Goal: Task Accomplishment & Management: Complete application form

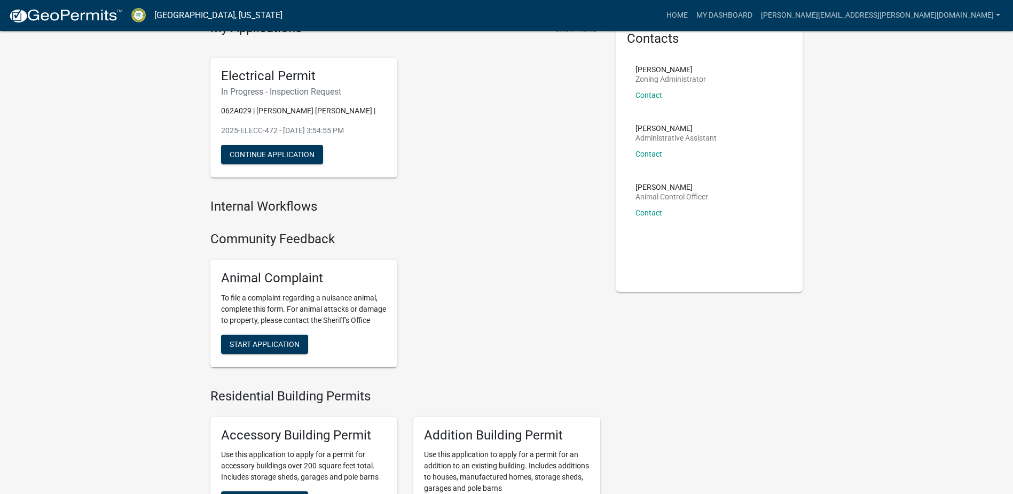
scroll to position [53, 0]
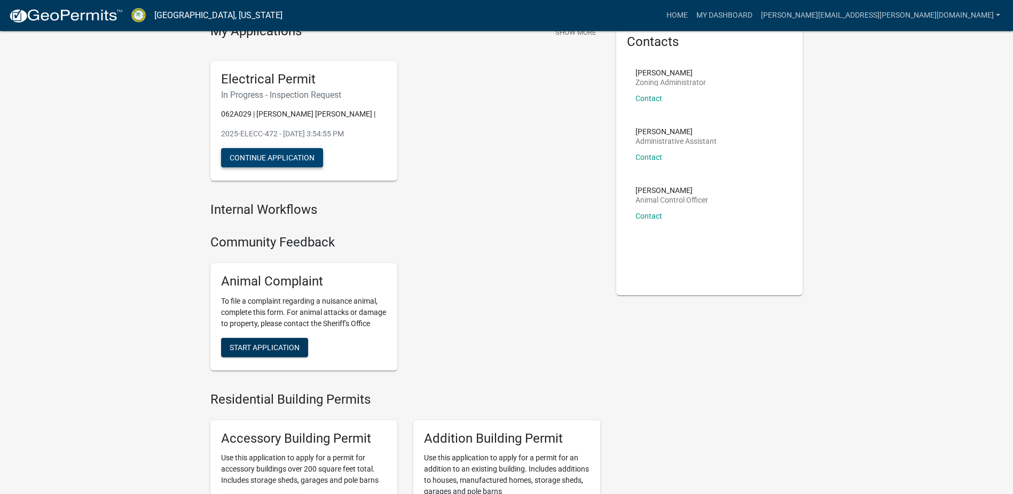
click at [274, 157] on button "Continue Application" at bounding box center [272, 157] width 102 height 19
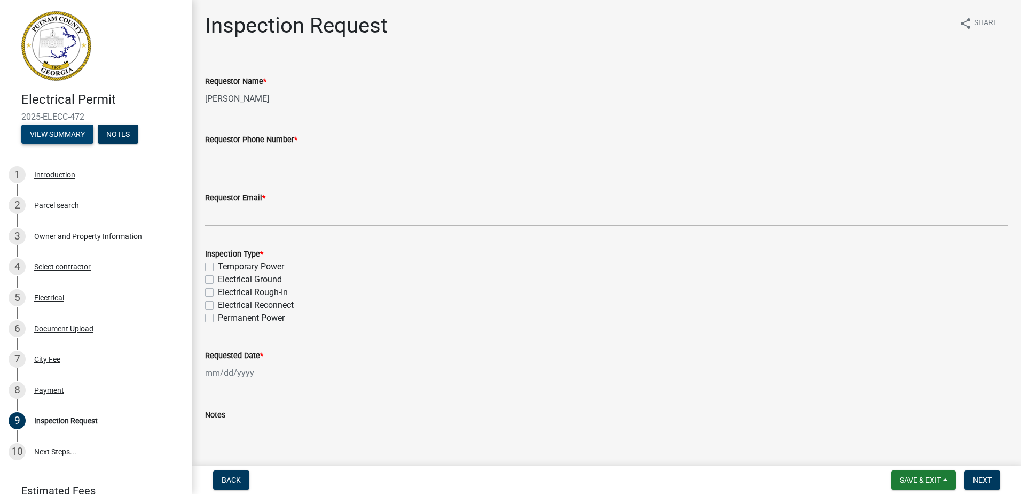
click at [53, 132] on button "View Summary" at bounding box center [57, 133] width 72 height 19
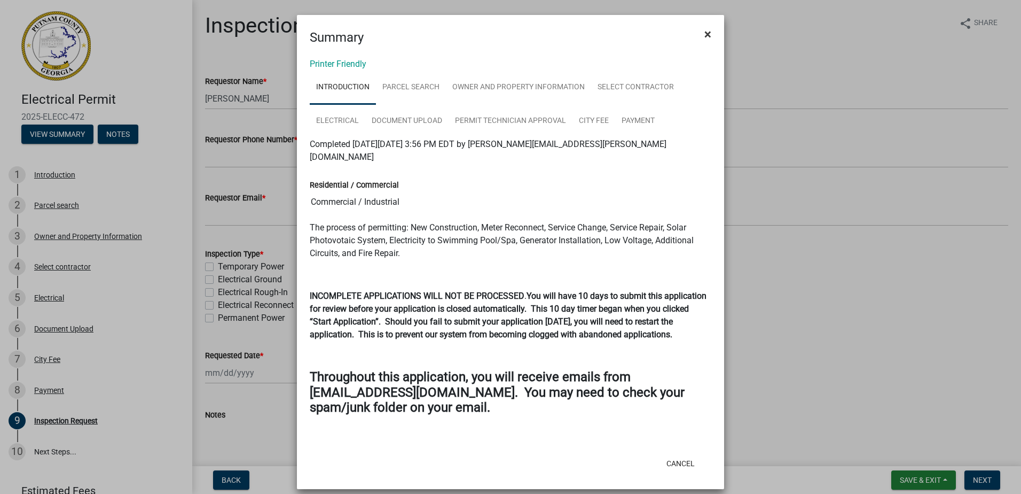
click at [706, 33] on span "×" at bounding box center [708, 34] width 7 height 15
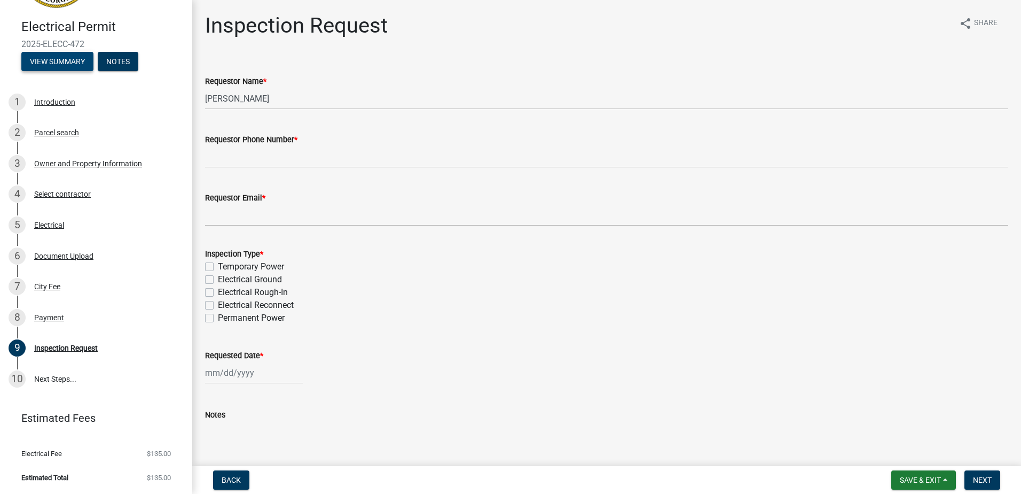
scroll to position [19, 0]
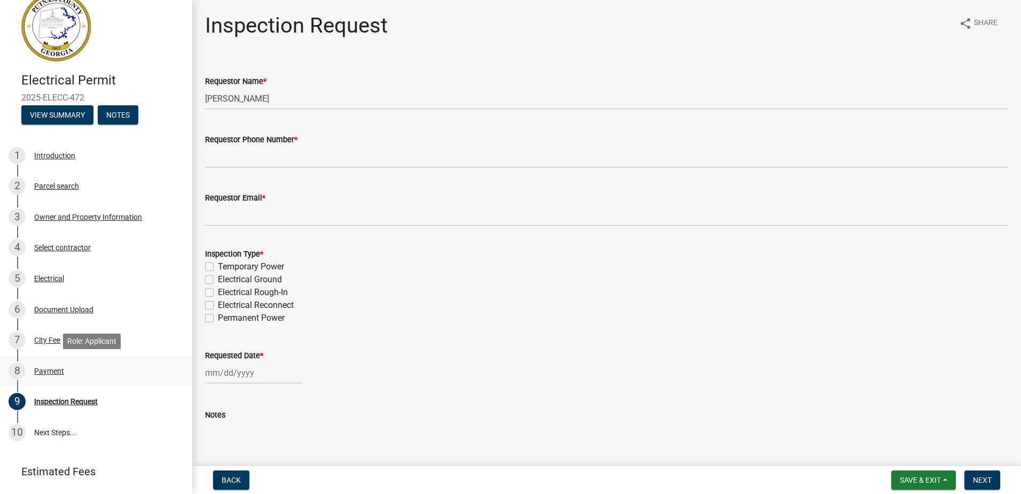
click at [46, 368] on div "Payment" at bounding box center [49, 370] width 30 height 7
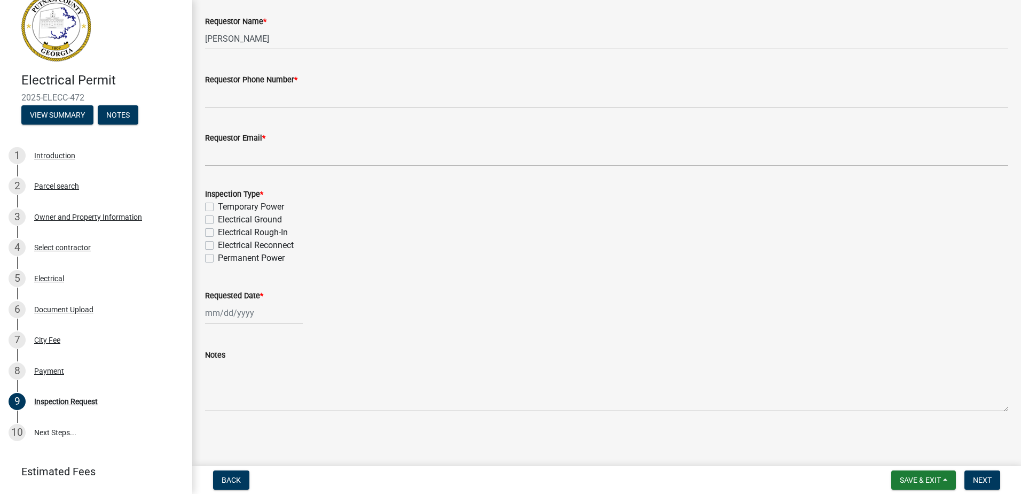
scroll to position [0, 0]
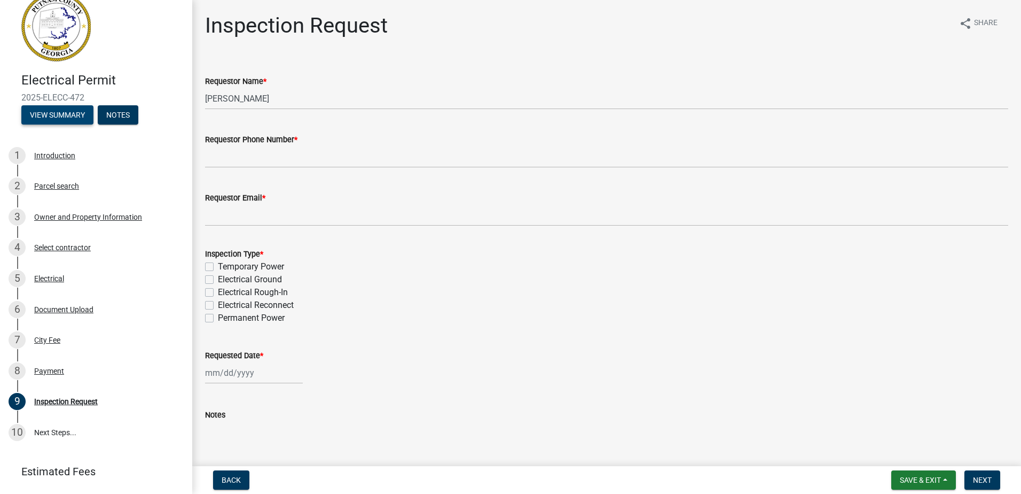
click at [56, 111] on button "View Summary" at bounding box center [57, 114] width 72 height 19
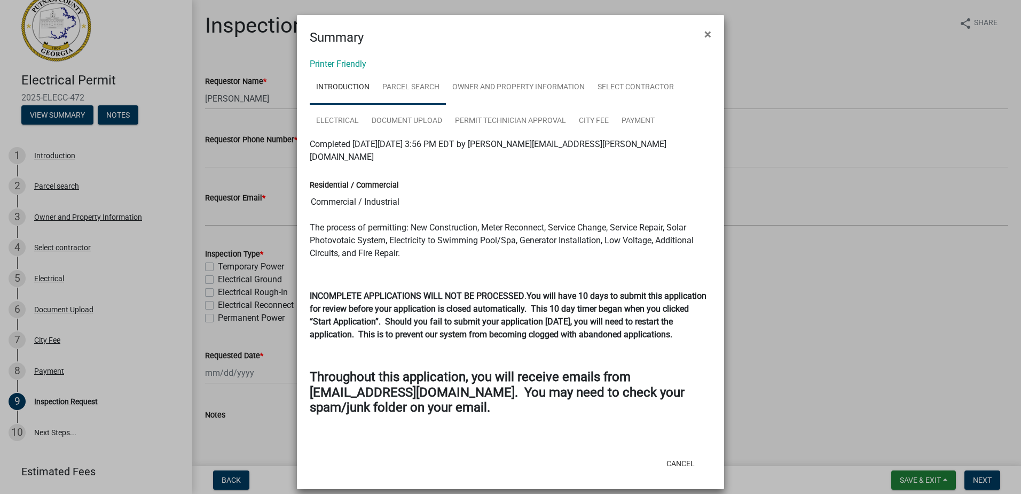
click at [396, 87] on link "Parcel search" at bounding box center [411, 88] width 70 height 34
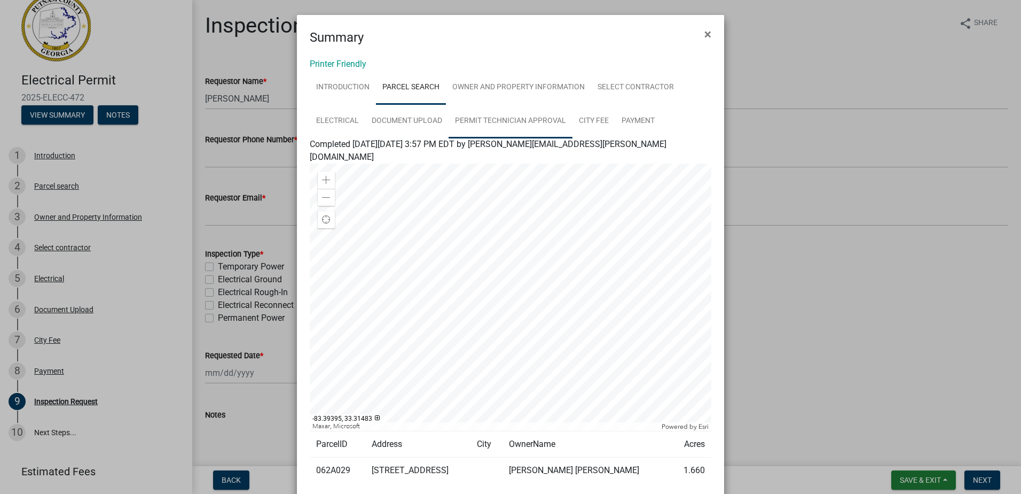
click at [488, 119] on link "Permit Technician Approval" at bounding box center [511, 121] width 124 height 34
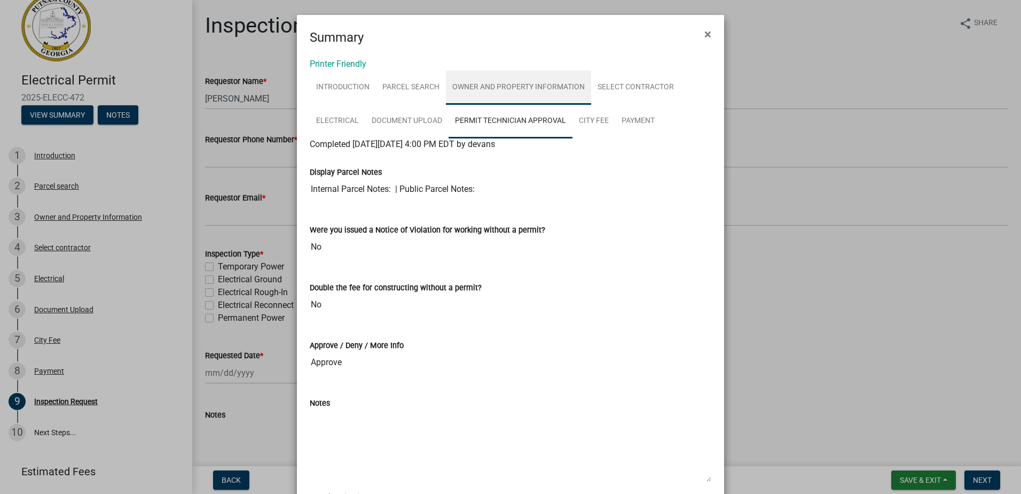
click at [479, 83] on link "Owner and Property Information" at bounding box center [518, 88] width 145 height 34
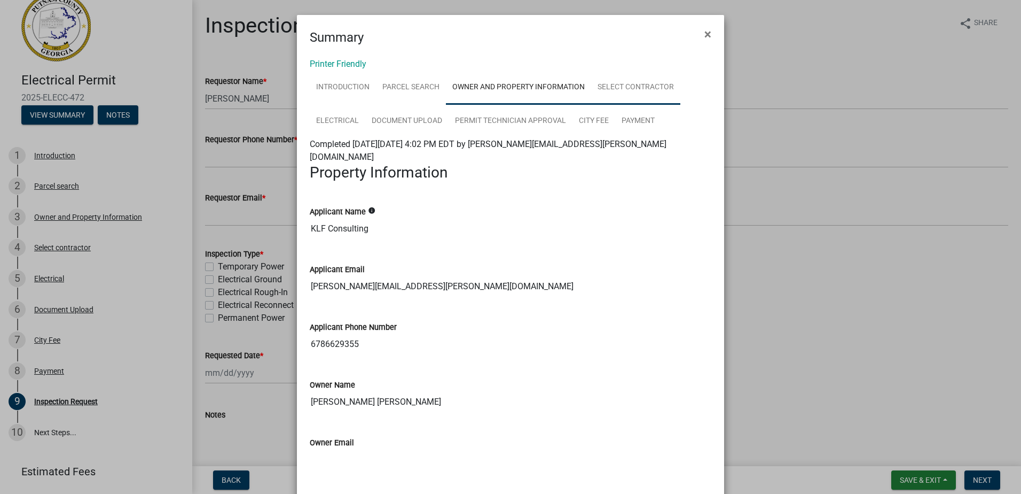
click at [600, 86] on link "Select contractor" at bounding box center [635, 88] width 89 height 34
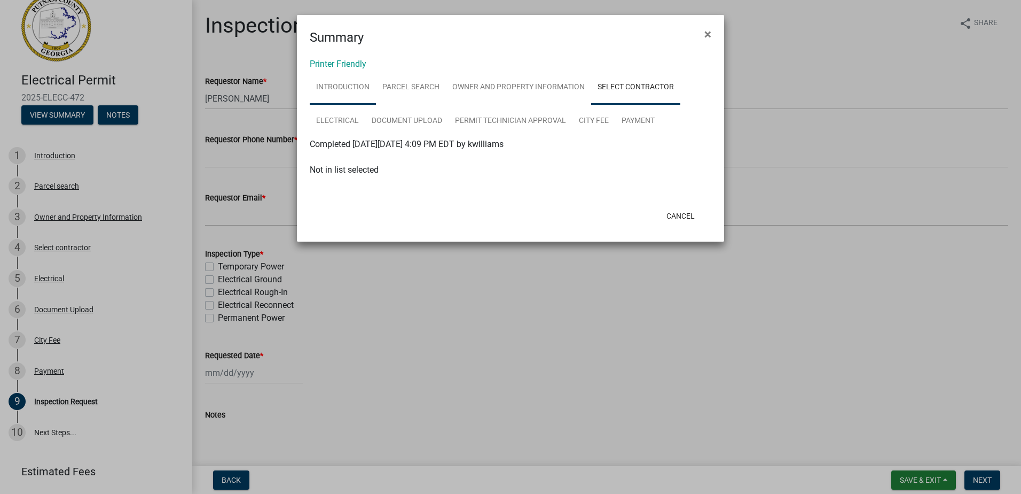
click at [343, 85] on link "Introduction" at bounding box center [343, 88] width 66 height 34
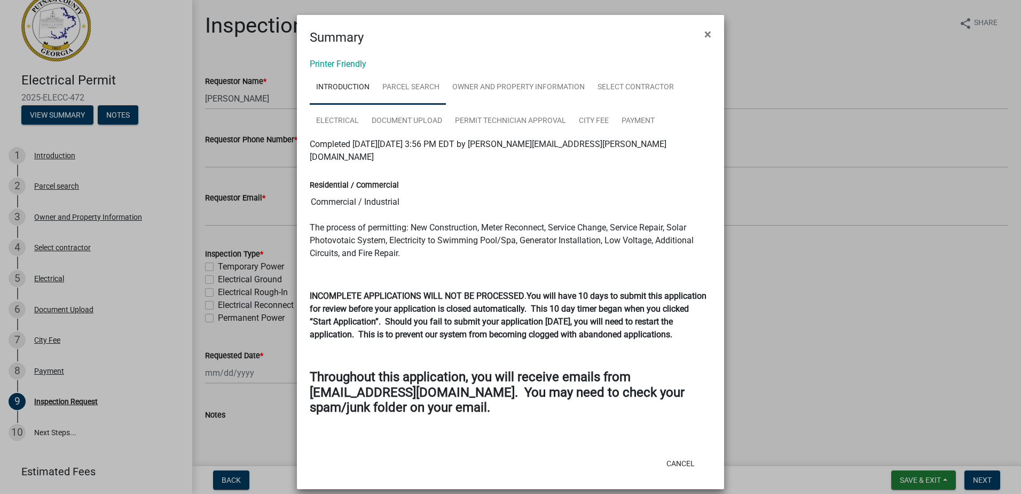
click at [399, 87] on link "Parcel search" at bounding box center [411, 88] width 70 height 34
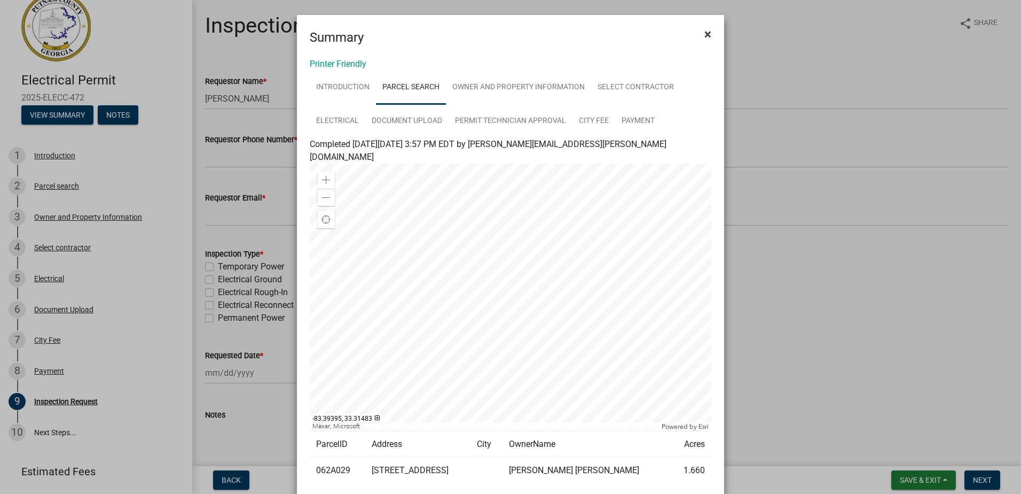
click at [711, 30] on button "×" at bounding box center [708, 34] width 24 height 30
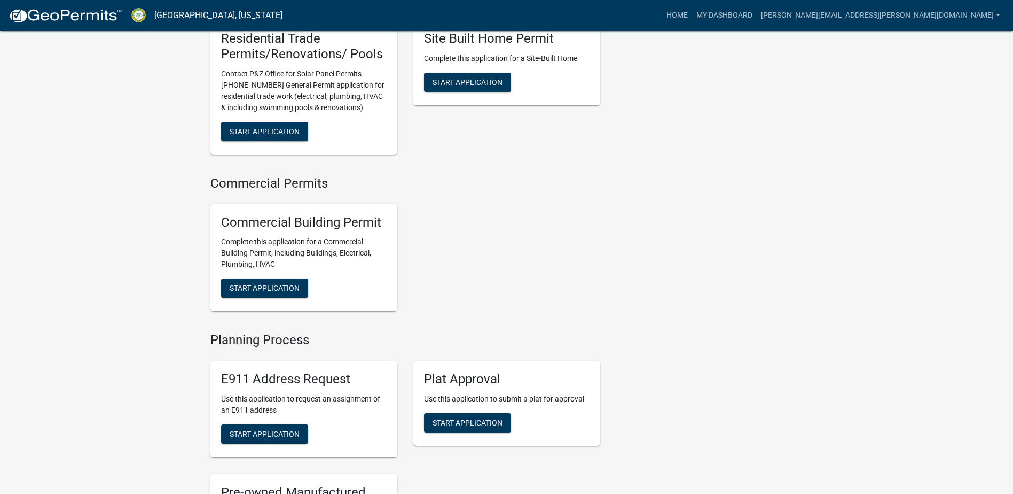
scroll to position [748, 0]
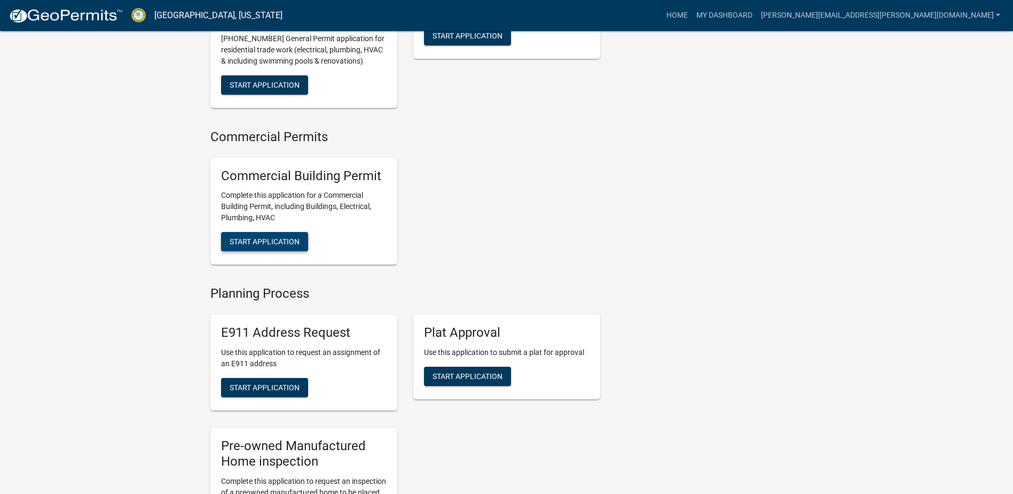
click at [274, 246] on span "Start Application" at bounding box center [265, 241] width 70 height 9
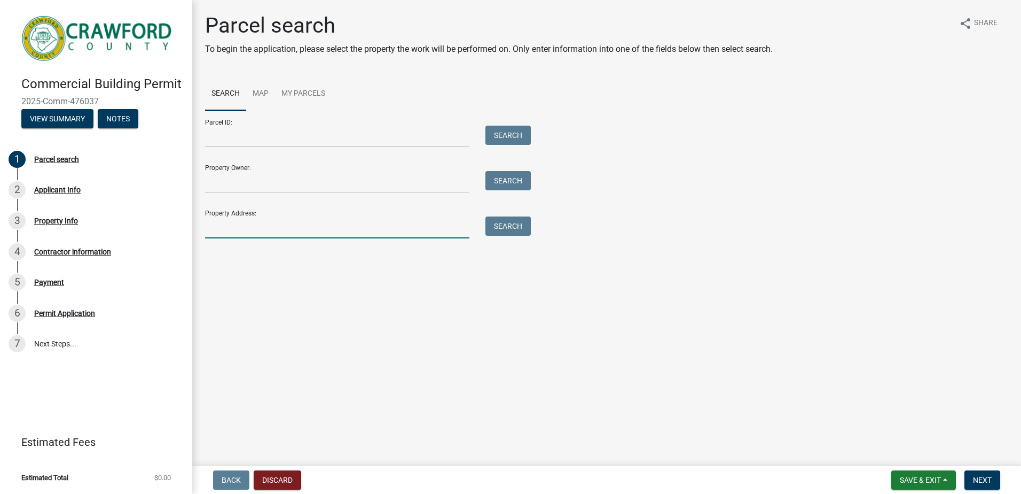
click at [241, 231] on input "Property Address:" at bounding box center [337, 227] width 264 height 22
type input "[STREET_ADDRESS][PERSON_NAME]"
click at [505, 229] on button "Search" at bounding box center [508, 225] width 45 height 19
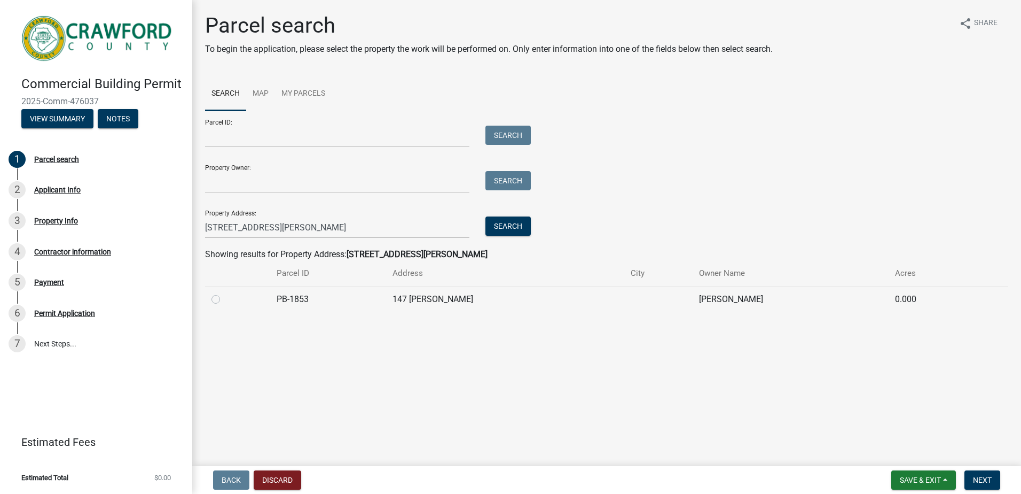
click at [224, 293] on label at bounding box center [224, 293] width 0 height 0
click at [224, 297] on input "radio" at bounding box center [227, 296] width 7 height 7
radio input "true"
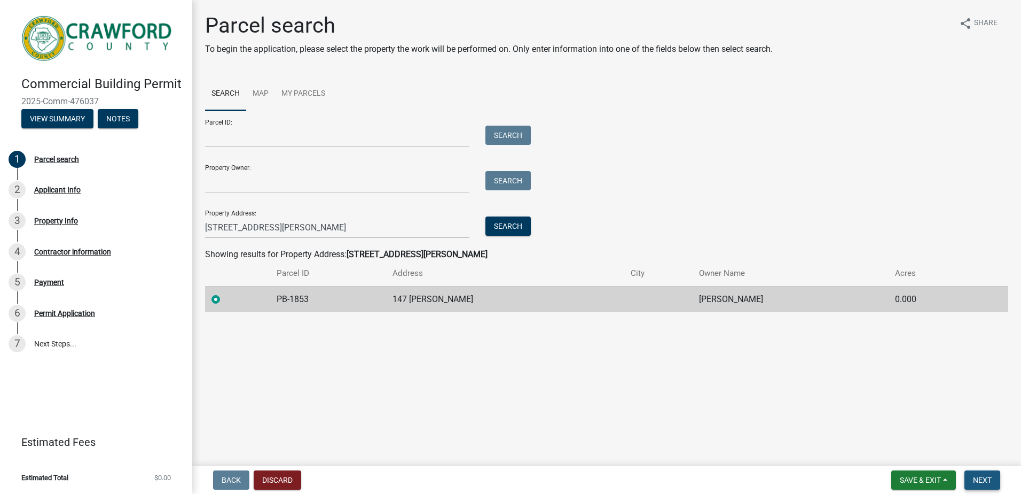
click at [974, 482] on span "Next" at bounding box center [982, 479] width 19 height 9
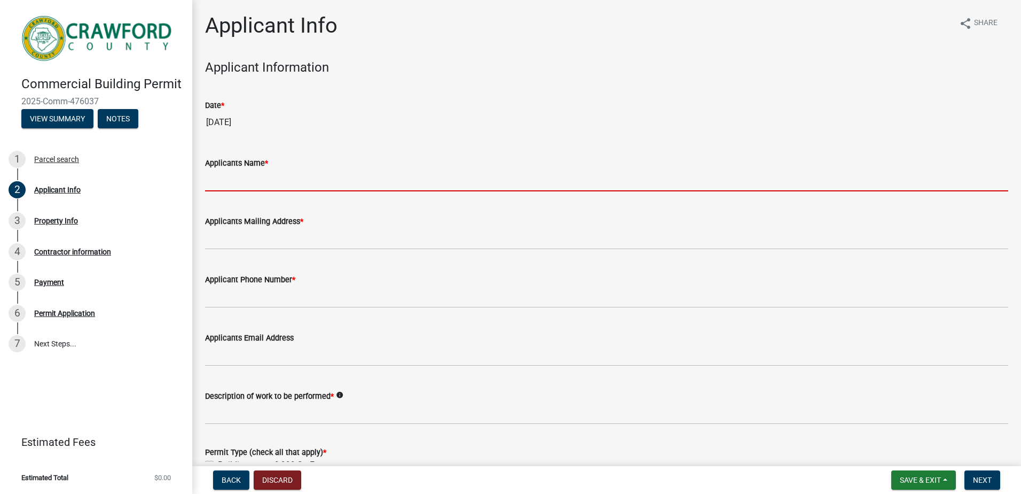
click at [262, 179] on input "Applicants Name *" at bounding box center [606, 180] width 803 height 22
type input "[PERSON_NAME]"
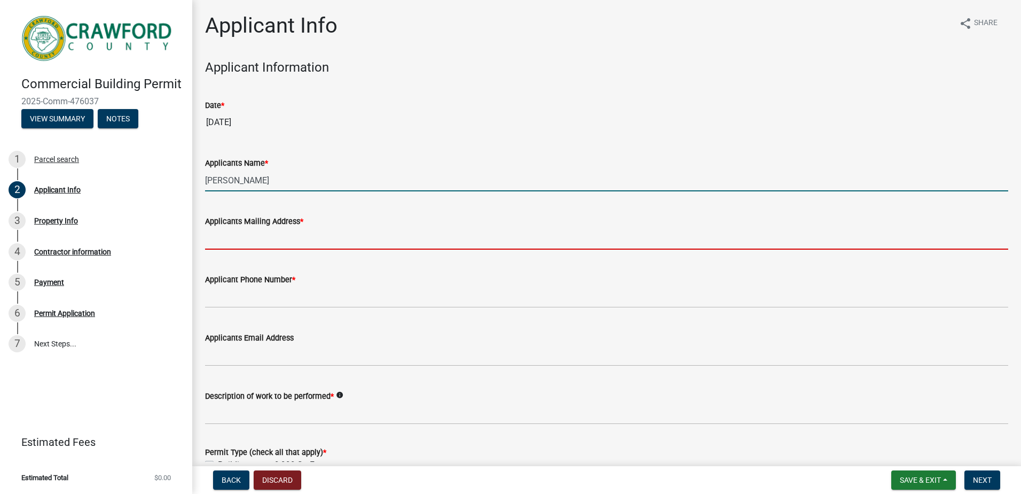
type input "[STREET_ADDRESS]"
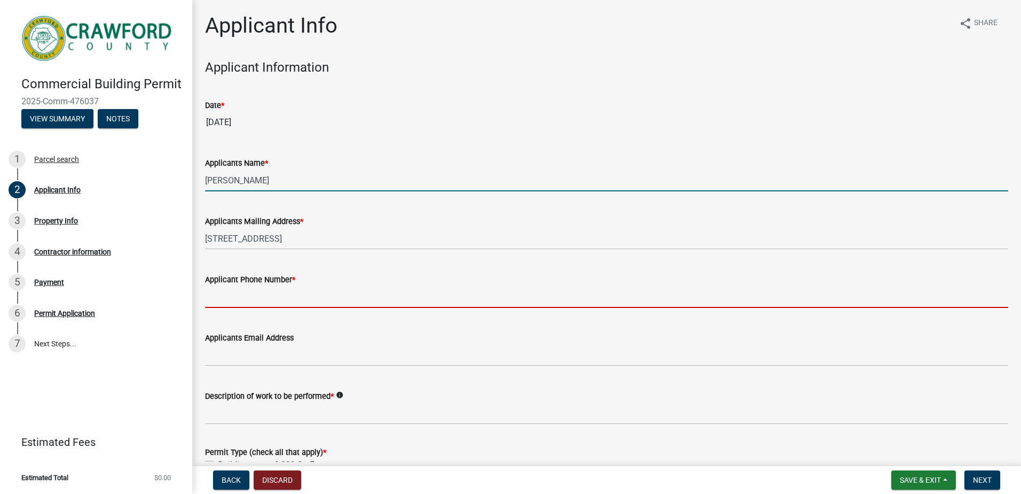
type input "2055299457"
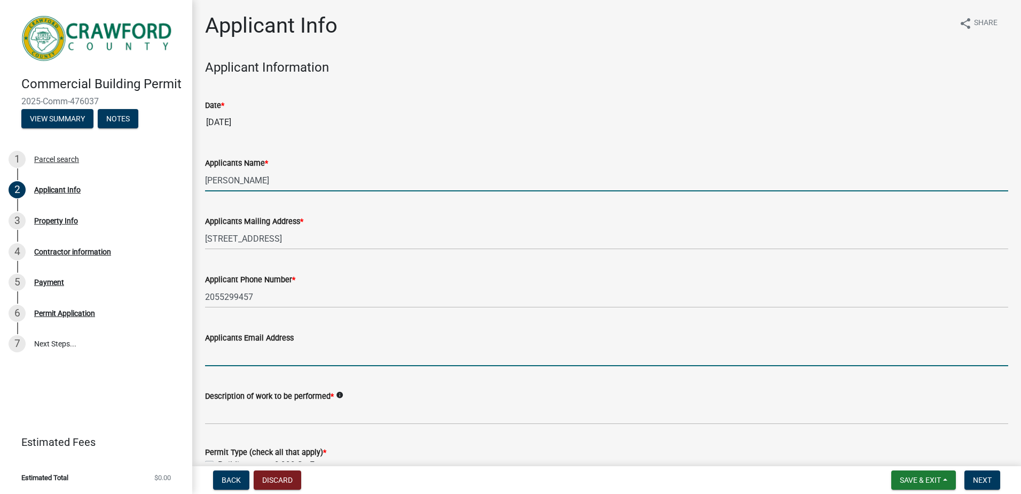
type input "[EMAIL_ADDRESS][DOMAIN_NAME]"
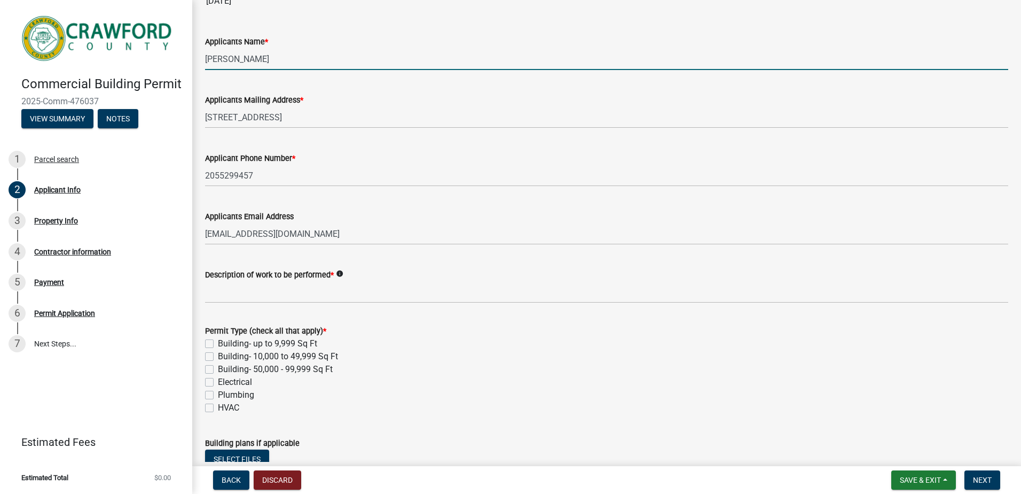
scroll to position [160, 0]
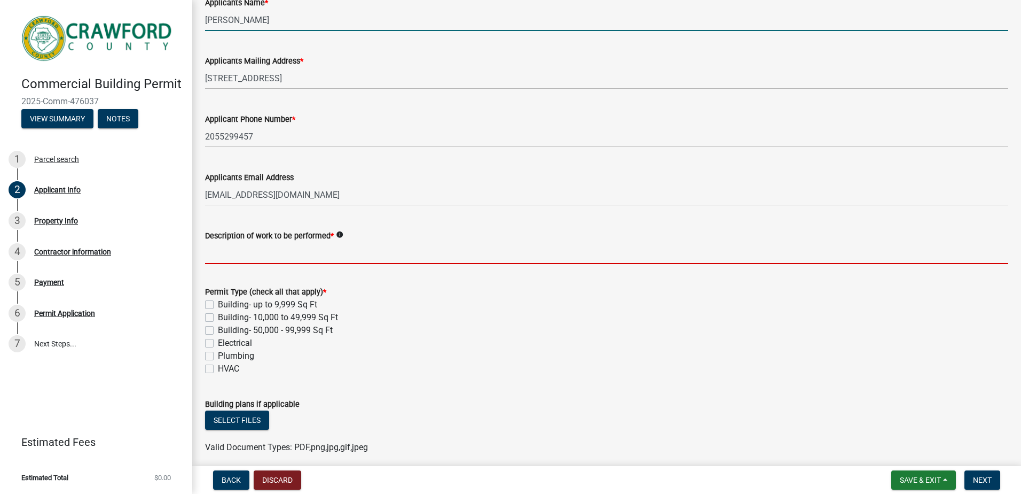
click at [251, 252] on input "Description of work to be performed *" at bounding box center [606, 253] width 803 height 22
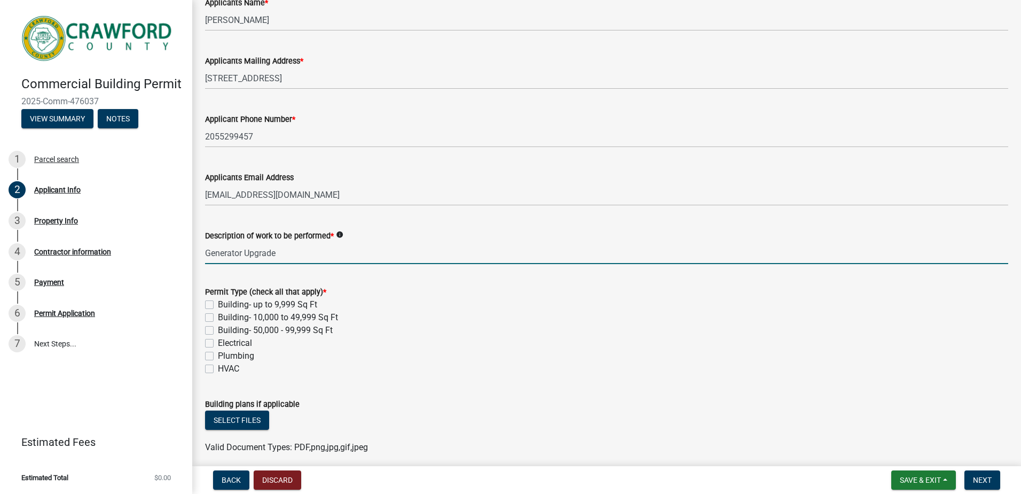
click at [250, 254] on input "Generator Upgrade" at bounding box center [606, 253] width 803 height 22
click at [305, 257] on input "Generator Upgrade" at bounding box center [606, 253] width 803 height 22
type input "Generator Upgrade and slab extension 3 feet. No power to be cut as this low pow…"
drag, startPoint x: 212, startPoint y: 344, endPoint x: 226, endPoint y: 342, distance: 14.0
click at [218, 344] on label "Electrical" at bounding box center [235, 343] width 34 height 13
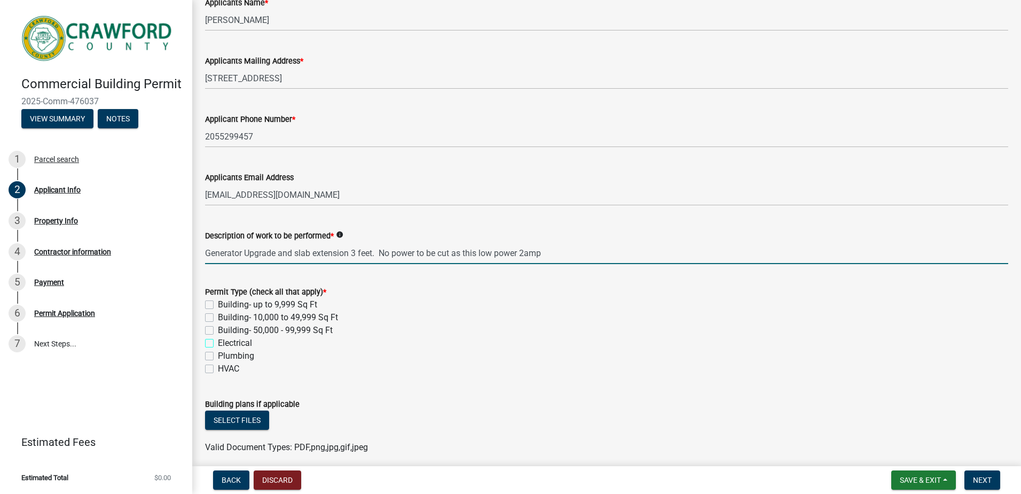
click at [218, 344] on input "Electrical" at bounding box center [221, 340] width 7 height 7
checkbox input "true"
checkbox input "false"
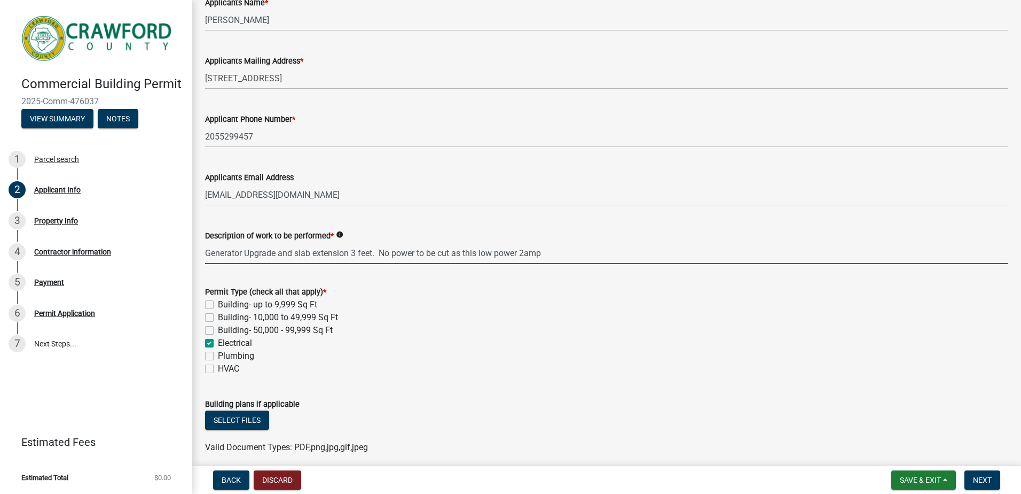
checkbox input "true"
checkbox input "false"
click at [559, 255] on input "Generator Upgrade and slab extension 3 feet. No power to be cut as this low pow…" at bounding box center [606, 253] width 803 height 22
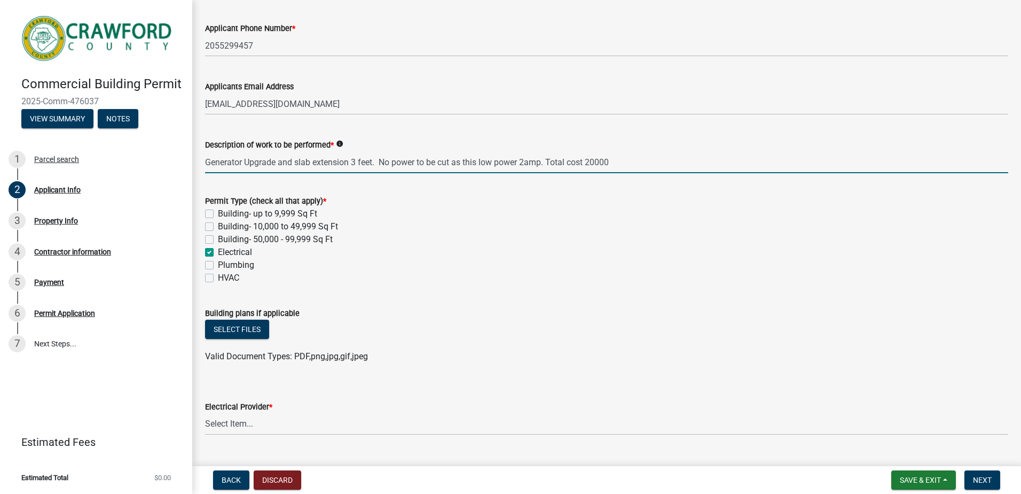
scroll to position [267, 0]
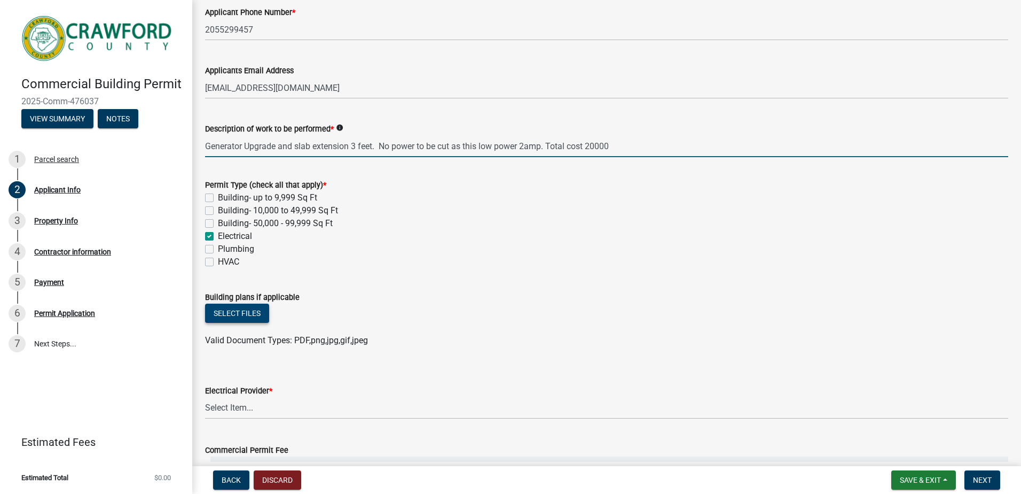
type input "Generator Upgrade and slab extension 3 feet. No power to be cut as this low pow…"
click at [235, 311] on button "Select files" at bounding box center [237, 312] width 64 height 19
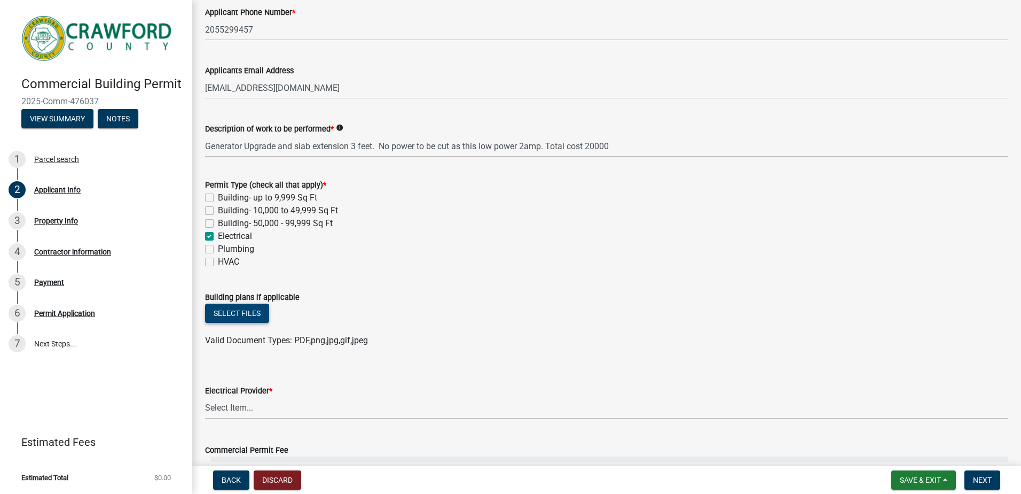
click at [217, 312] on button "Select files" at bounding box center [237, 312] width 64 height 19
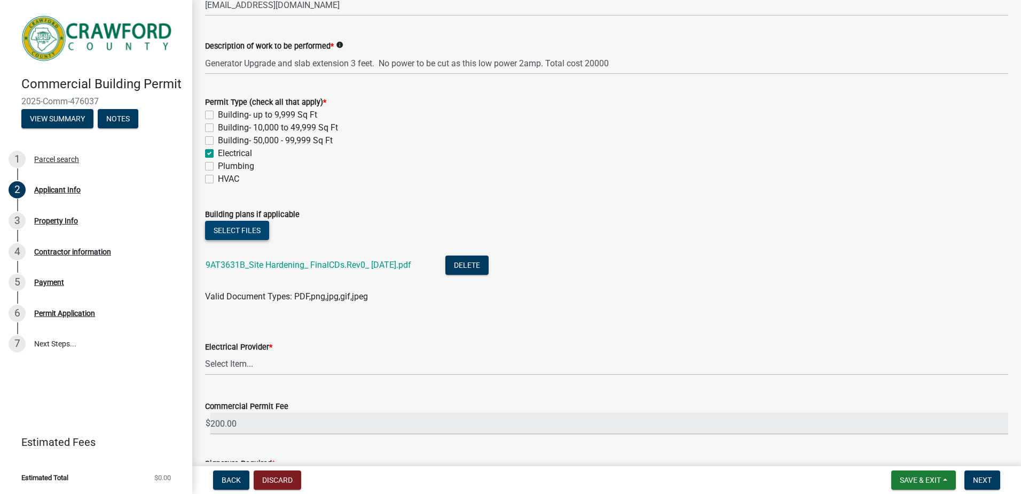
scroll to position [374, 0]
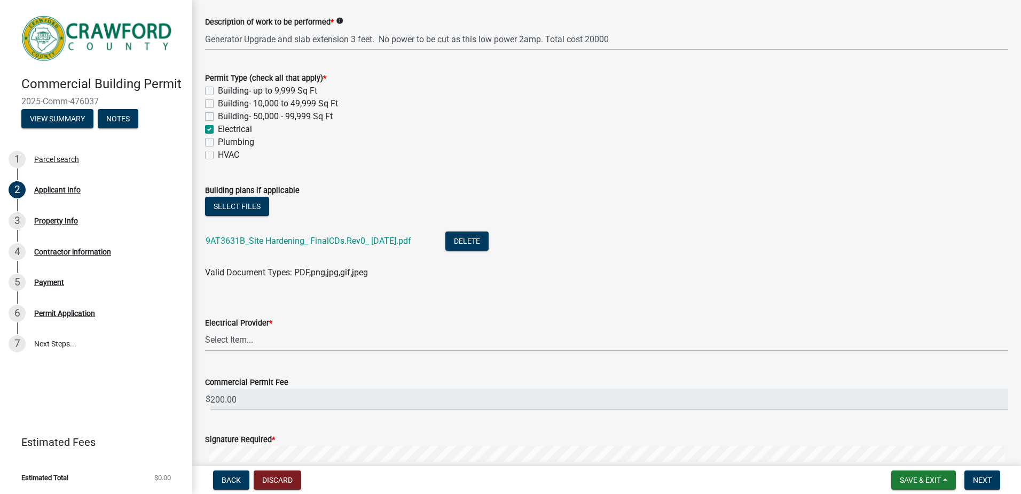
click at [247, 339] on select "Select Item... Flint Energies [US_STATE] Power Southern Rivers Energy [PERSON_N…" at bounding box center [606, 340] width 803 height 22
click at [232, 338] on select "Select Item... Flint Energies [US_STATE] Power Southern Rivers Energy [PERSON_N…" at bounding box center [606, 340] width 803 height 22
click at [233, 338] on select "Select Item... Flint Energies [US_STATE] Power Southern Rivers Energy [PERSON_N…" at bounding box center [606, 340] width 803 height 22
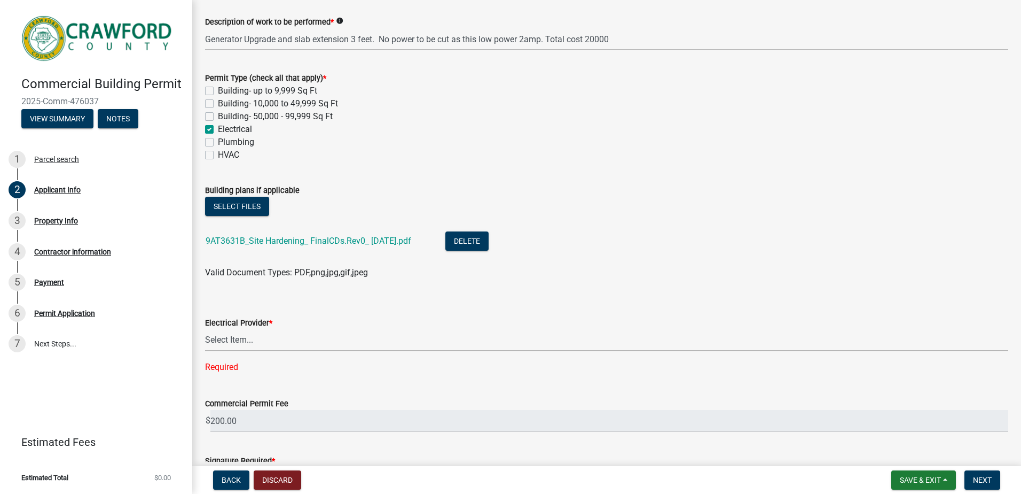
click at [252, 344] on select "Select Item... Flint Energies [US_STATE] Power Southern Rivers Energy [PERSON_N…" at bounding box center [606, 340] width 803 height 22
click at [205, 329] on select "Select Item... Flint Energies [US_STATE] Power Southern Rivers Energy [PERSON_N…" at bounding box center [606, 340] width 803 height 22
select select "623d3079-c1eb-44cf-96cb-a8315f116107"
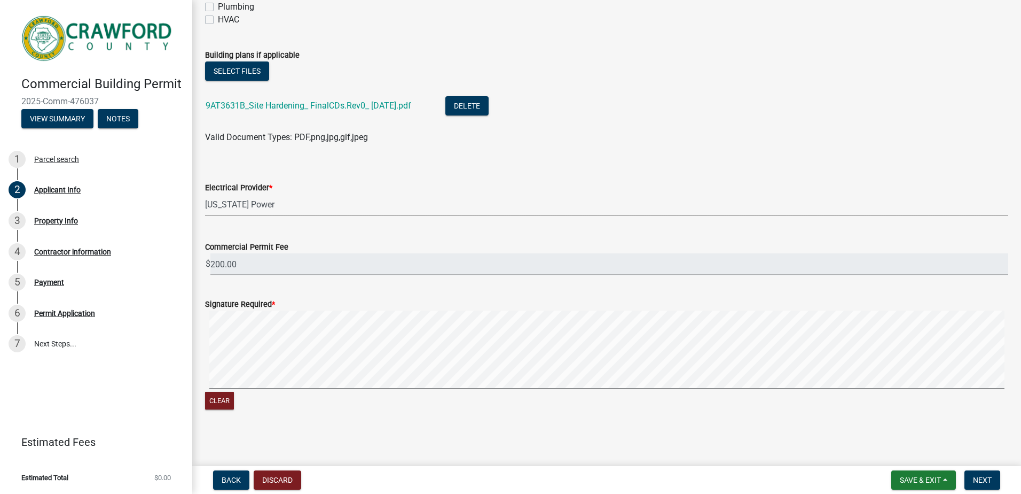
scroll to position [510, 0]
click at [981, 477] on span "Next" at bounding box center [982, 479] width 19 height 9
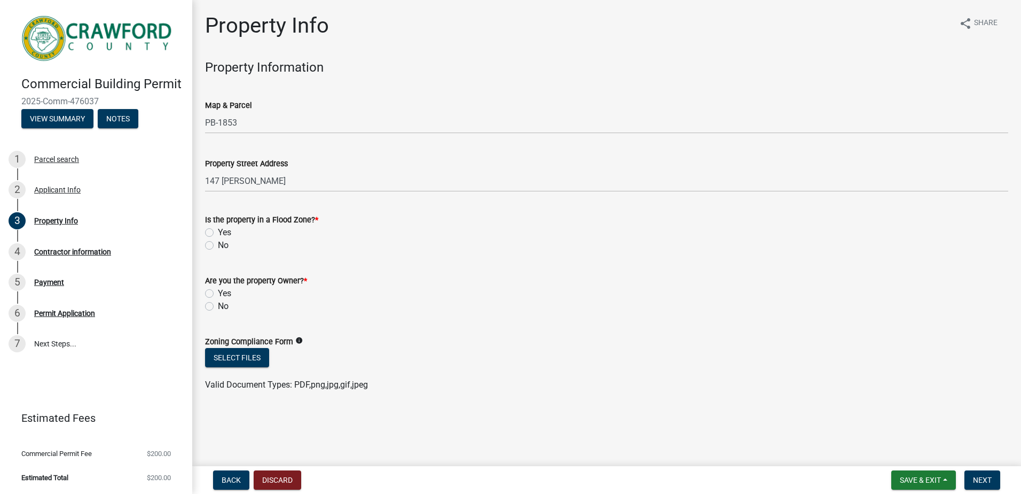
click at [218, 244] on label "No" at bounding box center [223, 245] width 11 height 13
click at [218, 244] on input "No" at bounding box center [221, 242] width 7 height 7
radio input "true"
click at [213, 305] on div "No" at bounding box center [606, 306] width 803 height 13
click at [218, 306] on label "No" at bounding box center [223, 306] width 11 height 13
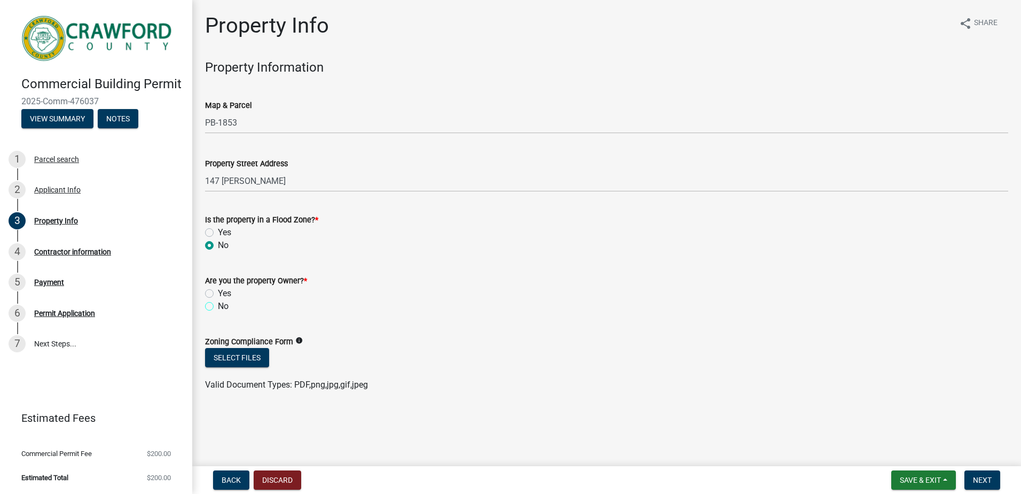
click at [218, 306] on input "No" at bounding box center [221, 303] width 7 height 7
radio input "true"
click at [986, 474] on button "Next" at bounding box center [983, 479] width 36 height 19
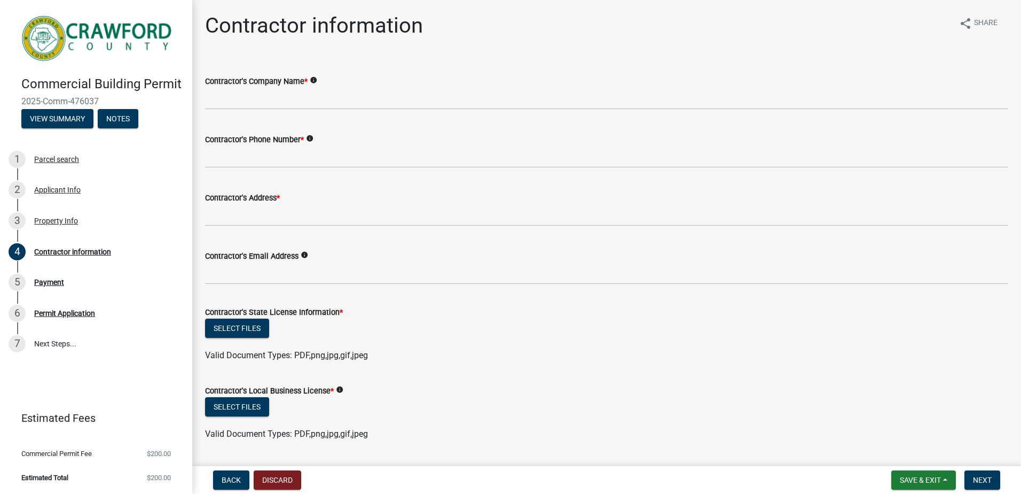
click at [328, 244] on div "Contractor's Email Address info" at bounding box center [606, 260] width 803 height 50
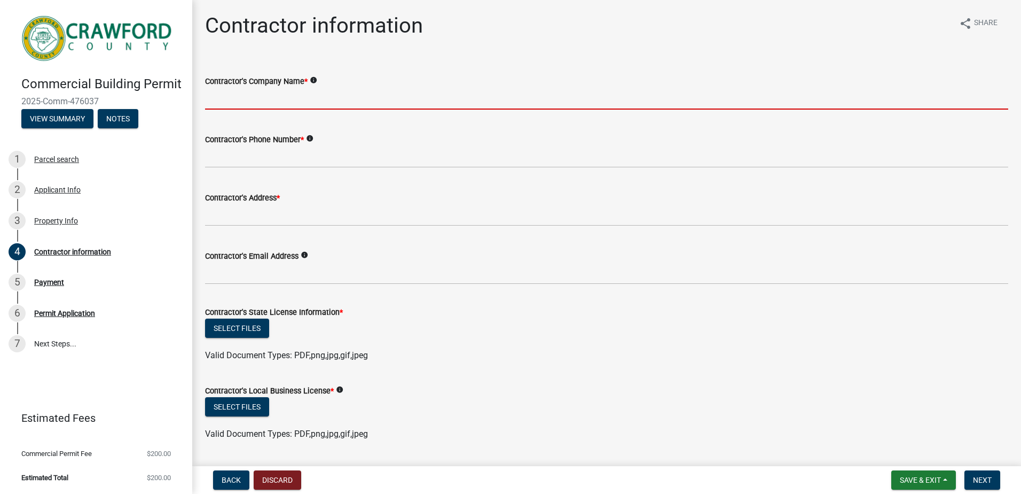
click at [236, 99] on input "Contractor's Company Name *" at bounding box center [606, 99] width 803 height 22
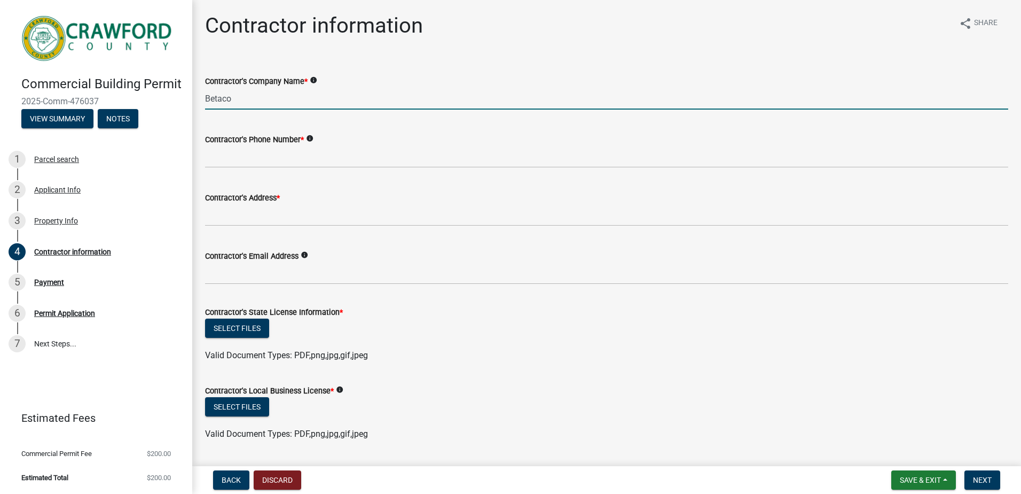
type input "Betacom"
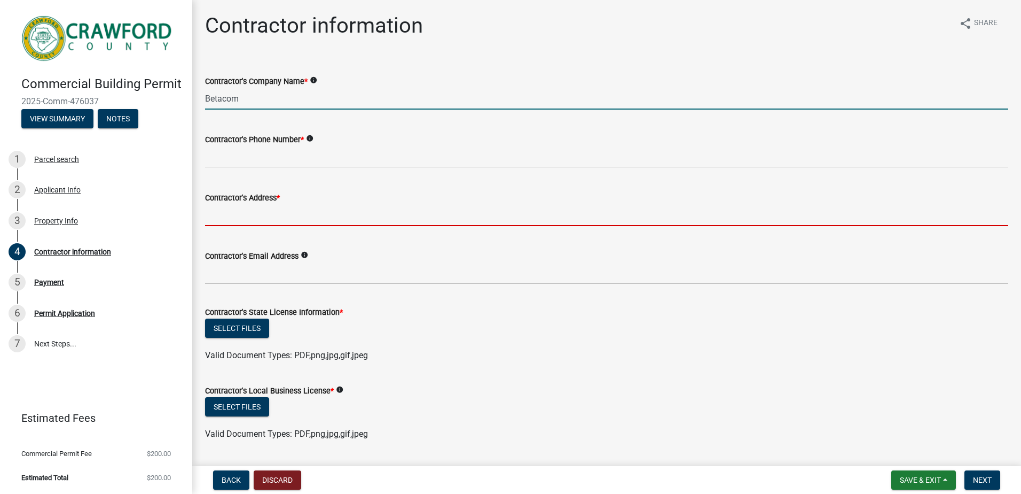
type input "[STREET_ADDRESS][PERSON_NAME]"
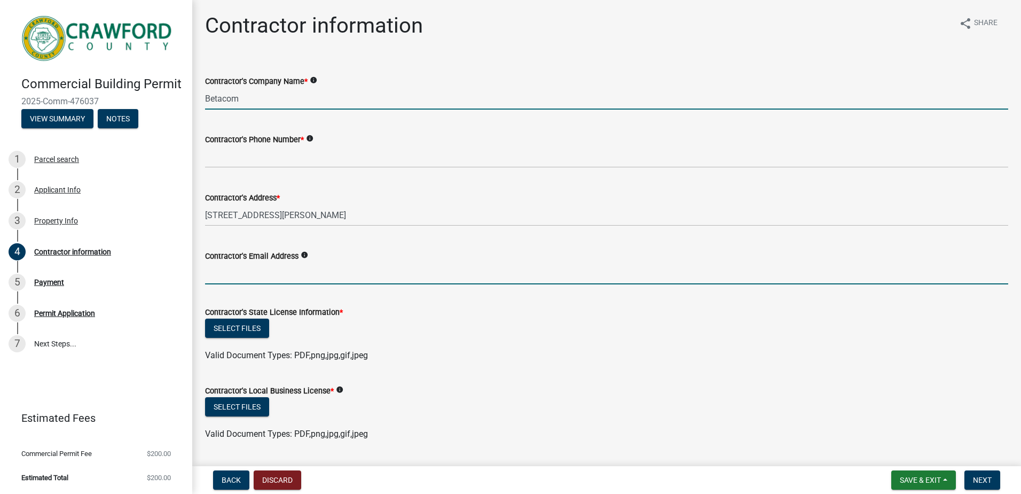
type input "[EMAIL_ADDRESS][DOMAIN_NAME]"
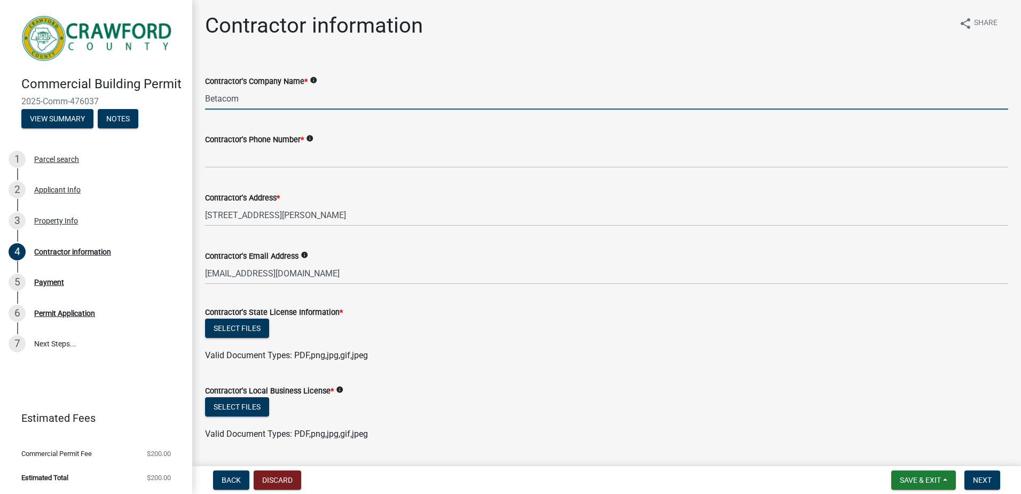
type input "Betacom"
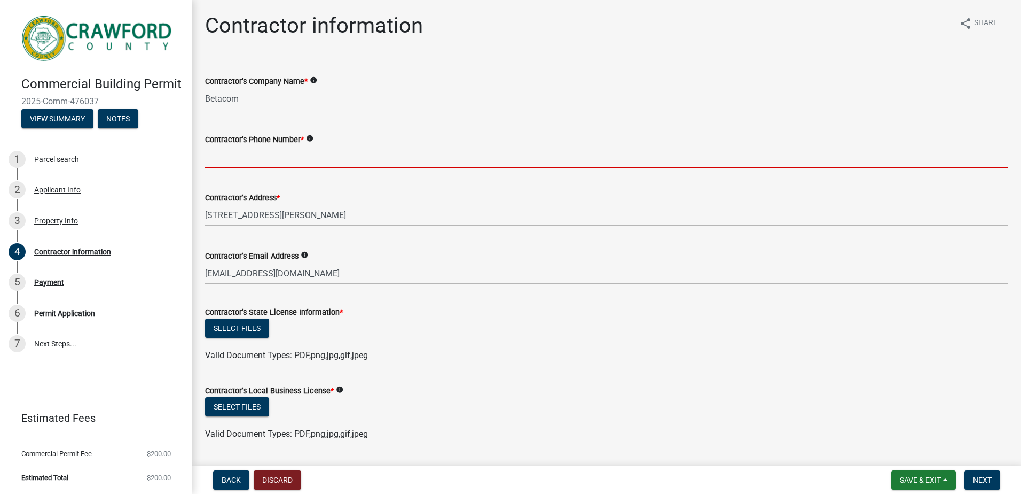
click at [245, 163] on input "Contractor's Phone Number *" at bounding box center [606, 157] width 803 height 22
type input "7705108470"
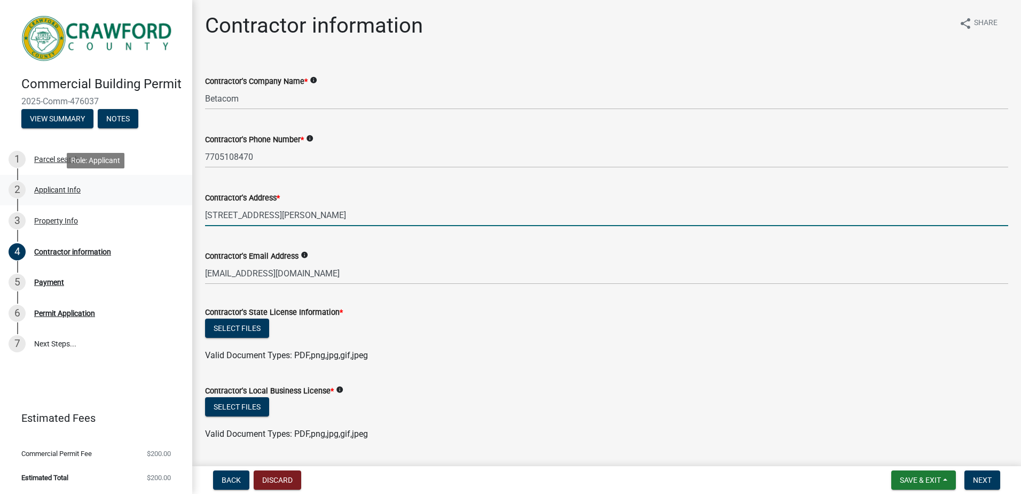
drag, startPoint x: 301, startPoint y: 213, endPoint x: 180, endPoint y: 201, distance: 121.9
click at [181, 201] on div "Commercial Building Permit 2025-Comm-476037 View Summary Notes 1 Parcel search …" at bounding box center [510, 247] width 1021 height 494
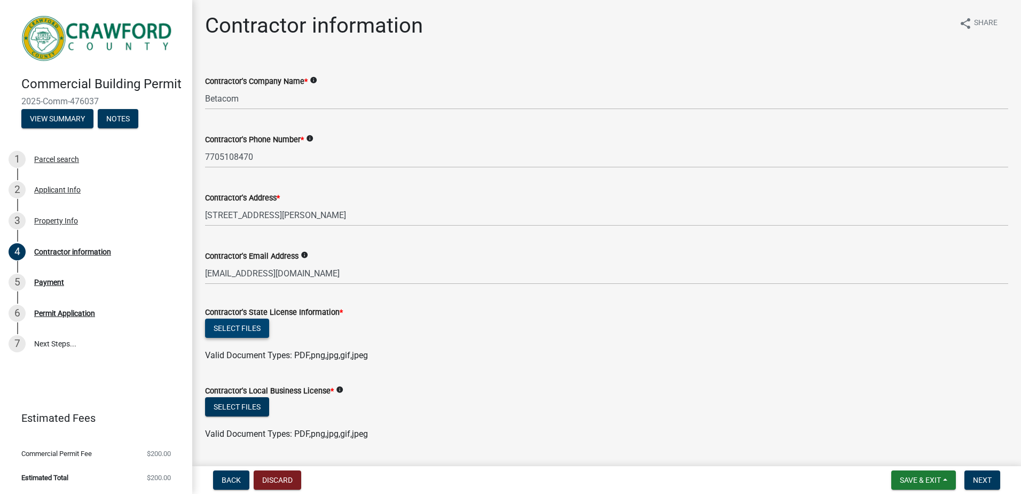
click at [233, 325] on button "Select files" at bounding box center [237, 327] width 64 height 19
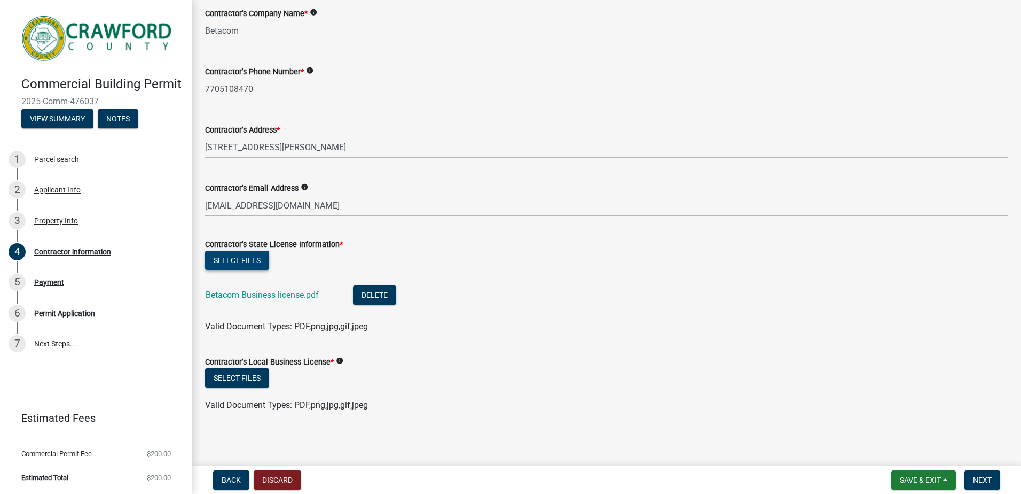
scroll to position [69, 0]
click at [231, 376] on button "Select files" at bounding box center [237, 376] width 64 height 19
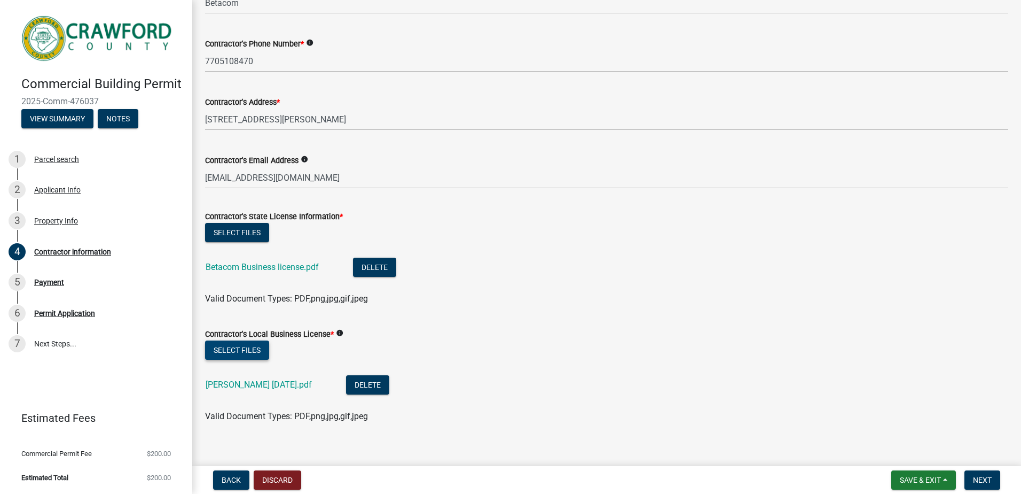
scroll to position [108, 0]
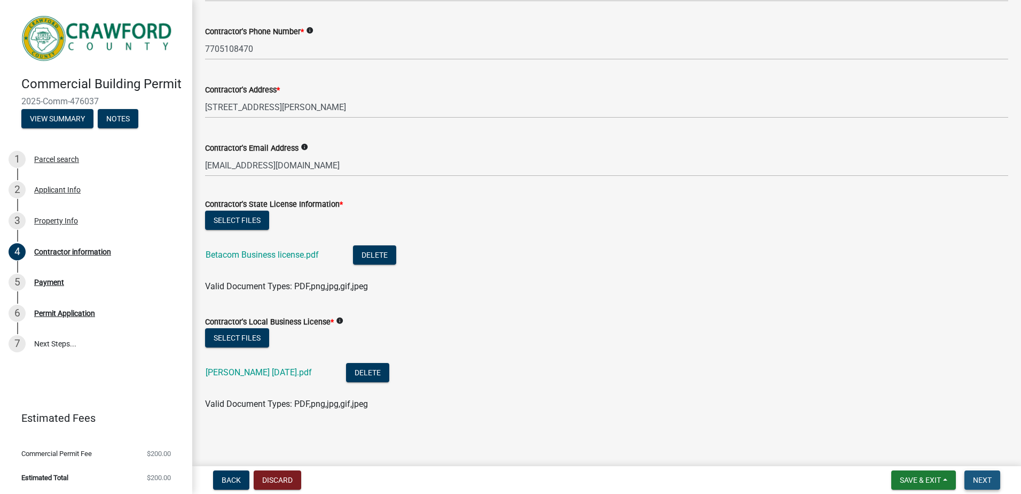
click at [982, 475] on span "Next" at bounding box center [982, 479] width 19 height 9
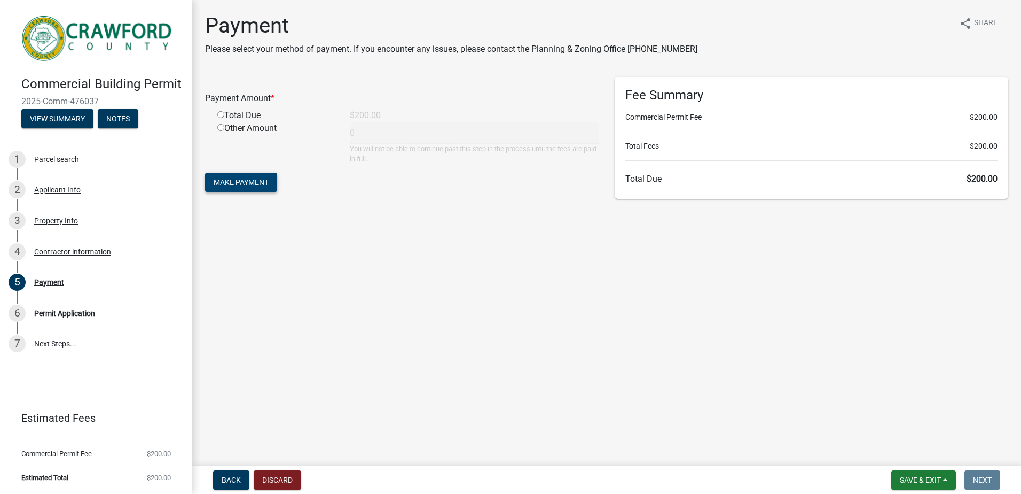
click at [236, 180] on span "Make Payment" at bounding box center [241, 182] width 55 height 9
click at [223, 127] on input "radio" at bounding box center [220, 127] width 7 height 7
radio input "true"
type input "200"
click at [232, 175] on button "Make Payment" at bounding box center [241, 182] width 72 height 19
